Goal: Find specific page/section: Find specific page/section

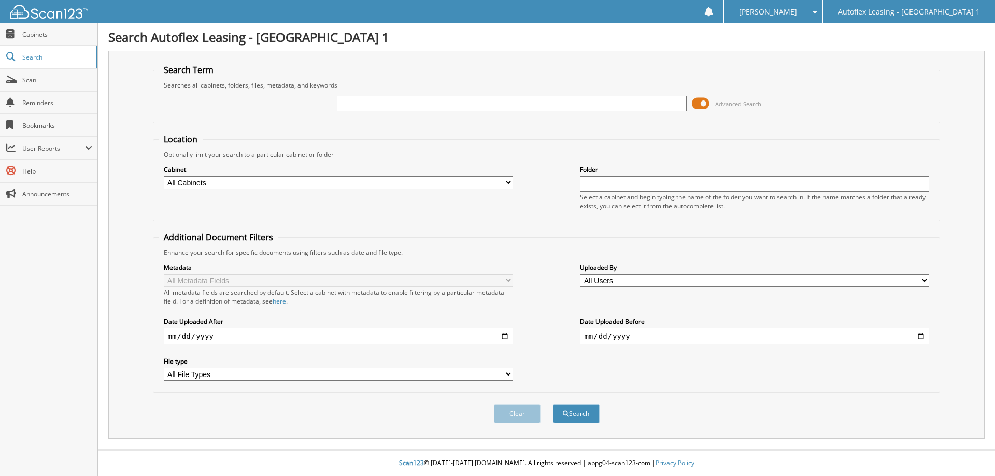
click at [399, 107] on input "text" at bounding box center [511, 104] width 349 height 16
type input "070508"
click at [553, 404] on button "Search" at bounding box center [576, 413] width 47 height 19
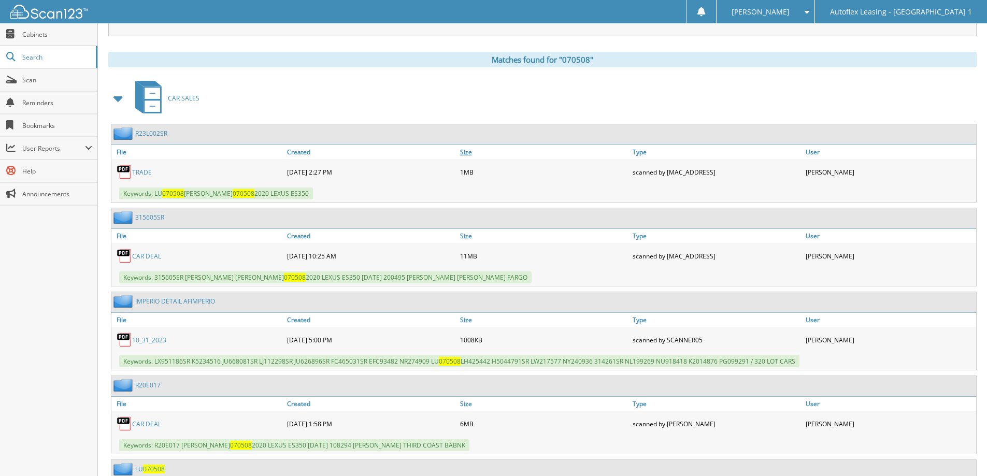
scroll to position [414, 0]
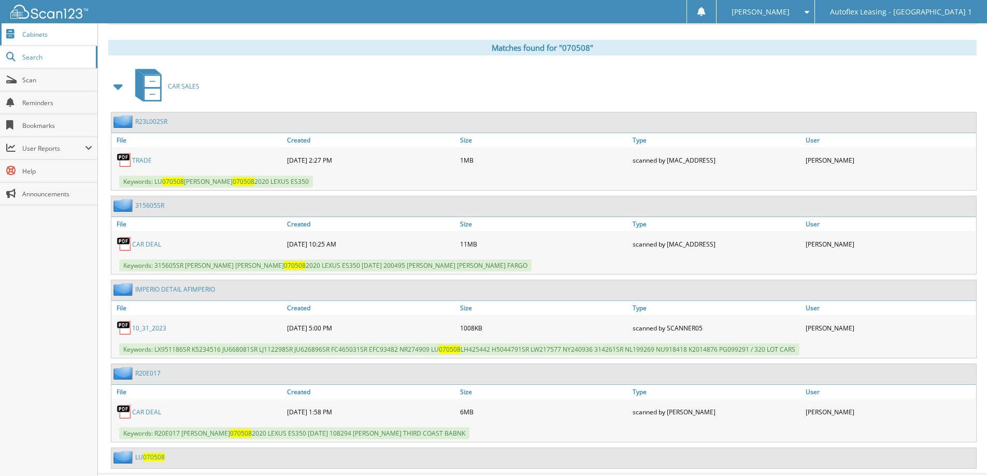
click at [31, 35] on span "Cabinets" at bounding box center [57, 34] width 70 height 9
